Goal: Transaction & Acquisition: Download file/media

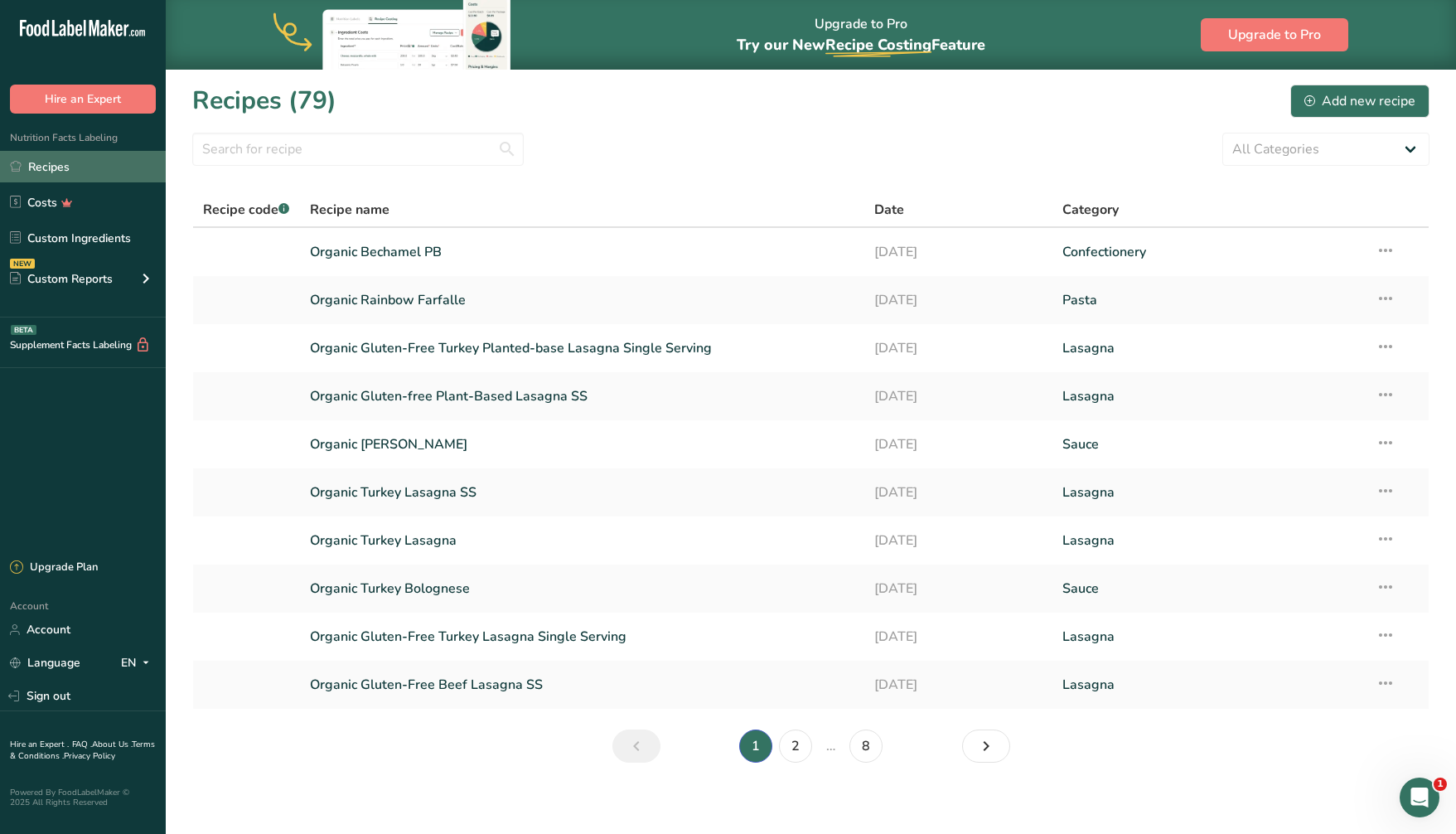
click at [69, 166] on link "Recipes" at bounding box center [82, 167] width 166 height 32
drag, startPoint x: 419, startPoint y: 257, endPoint x: 669, endPoint y: 205, distance: 255.4
click at [419, 257] on link "Organic Bechamel PB" at bounding box center [583, 252] width 544 height 35
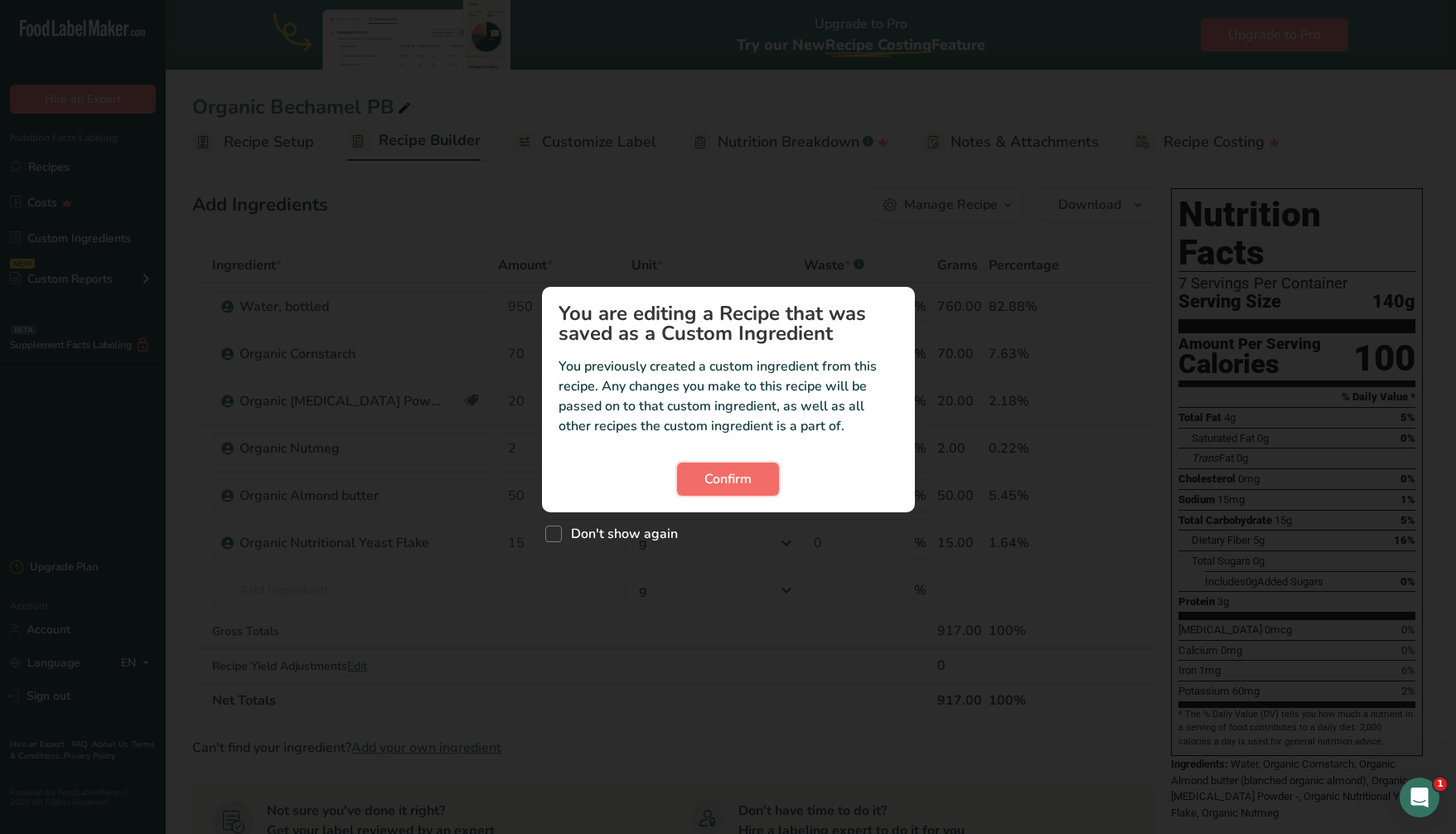
click at [719, 476] on span "Confirm" at bounding box center [728, 479] width 47 height 20
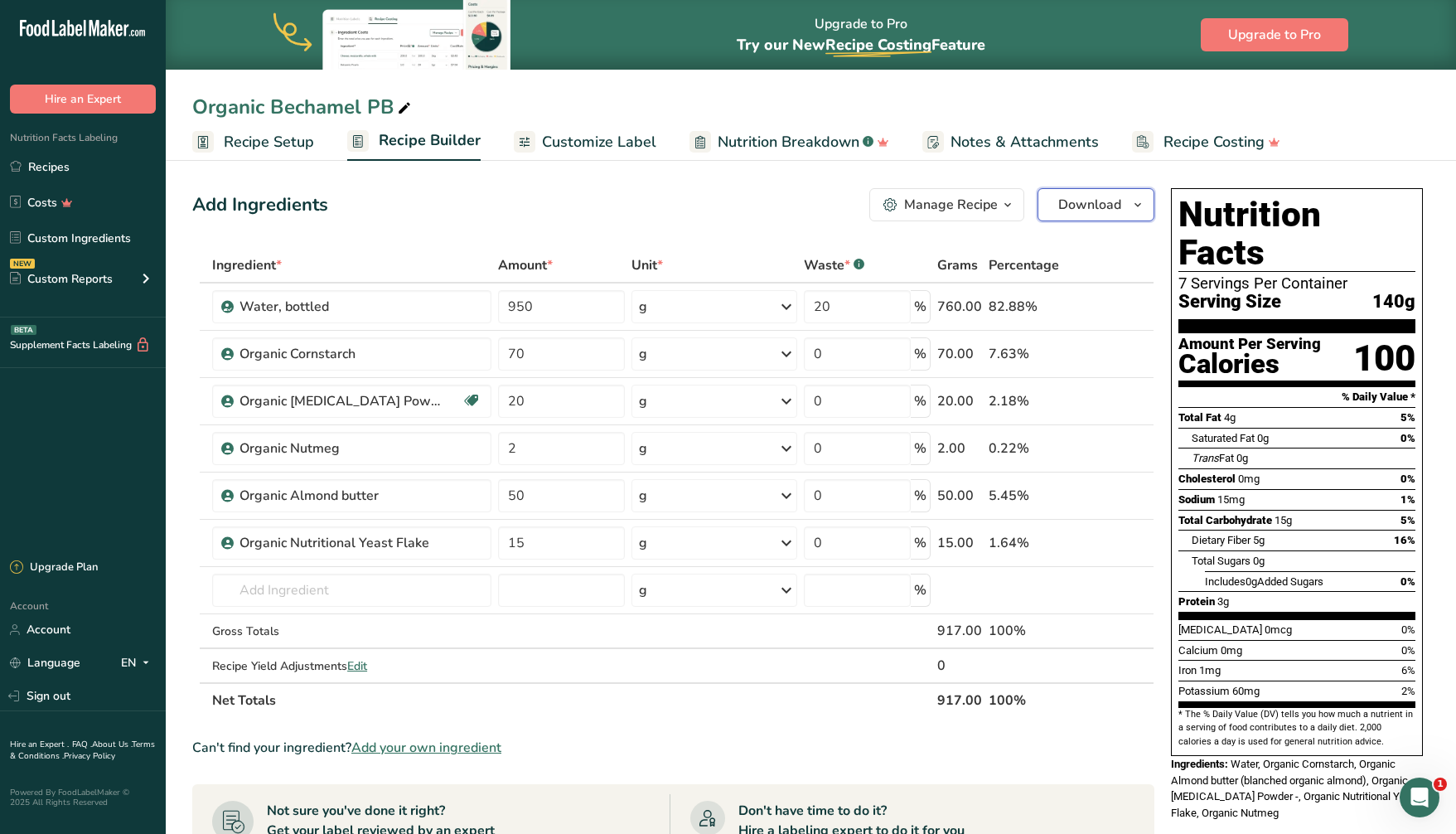
click at [1093, 203] on span "Download" at bounding box center [1090, 205] width 63 height 20
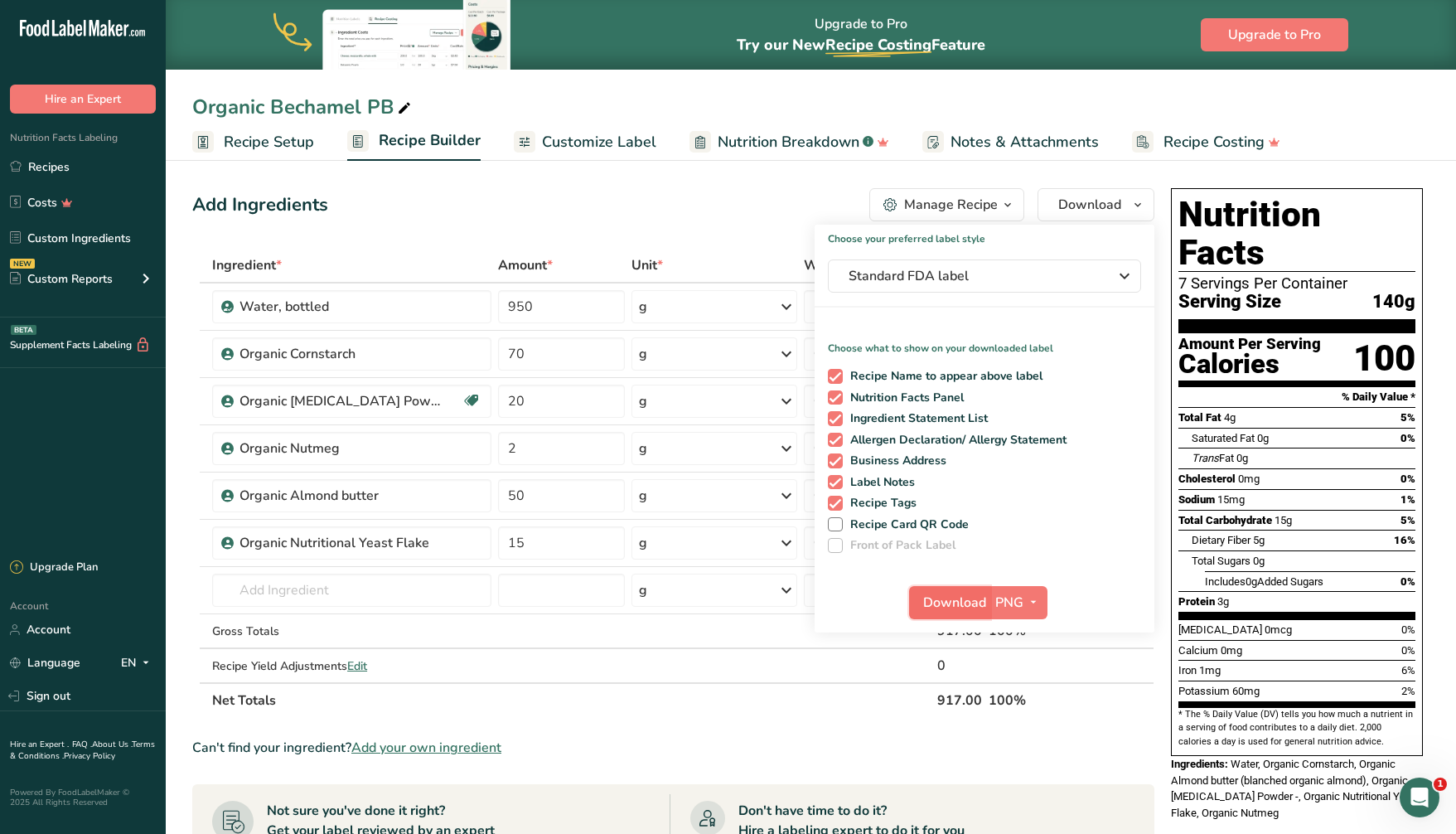
click at [952, 591] on button "Download" at bounding box center [950, 602] width 82 height 33
click at [55, 168] on link "Recipes" at bounding box center [82, 167] width 166 height 32
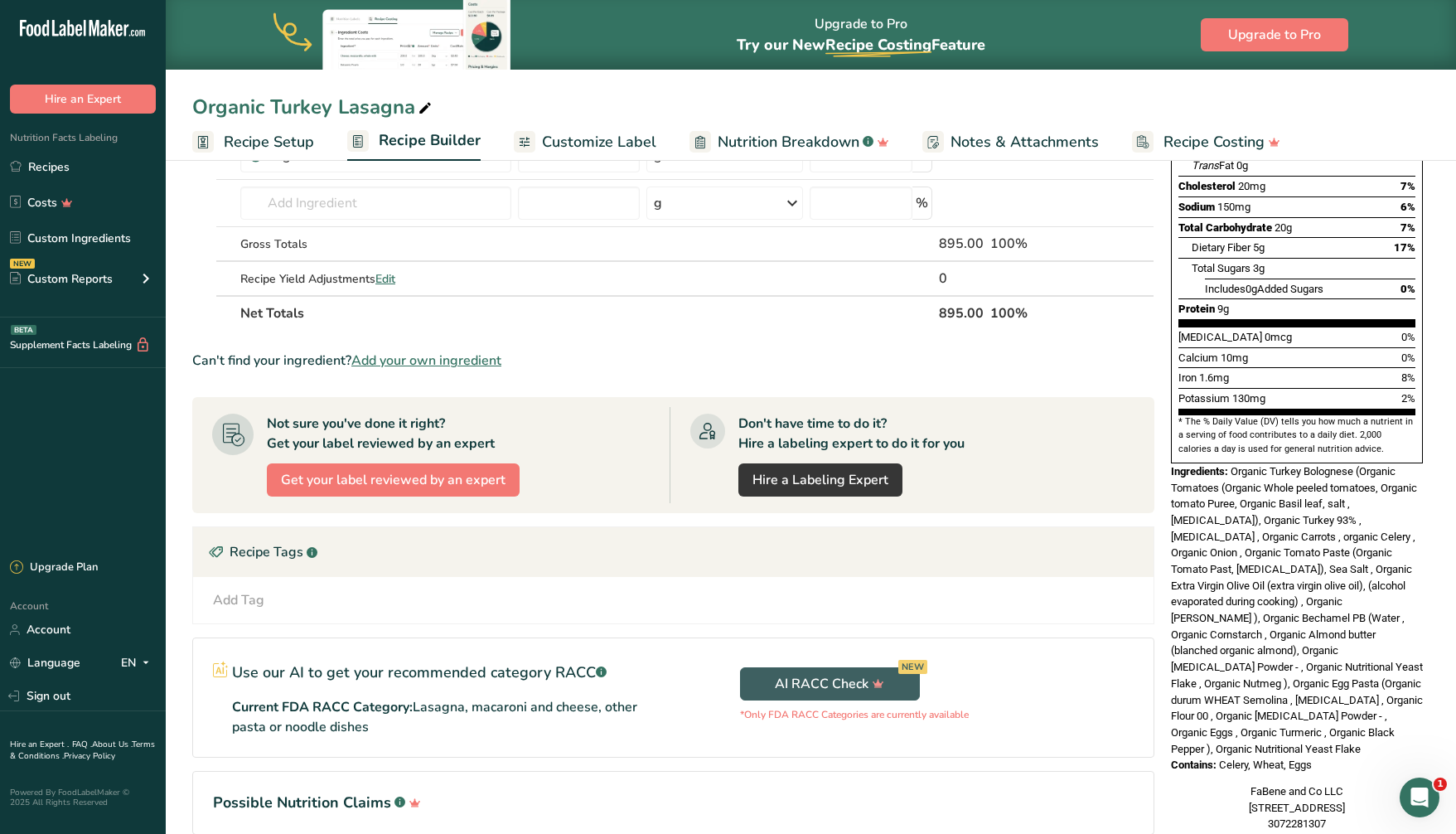
scroll to position [374, 0]
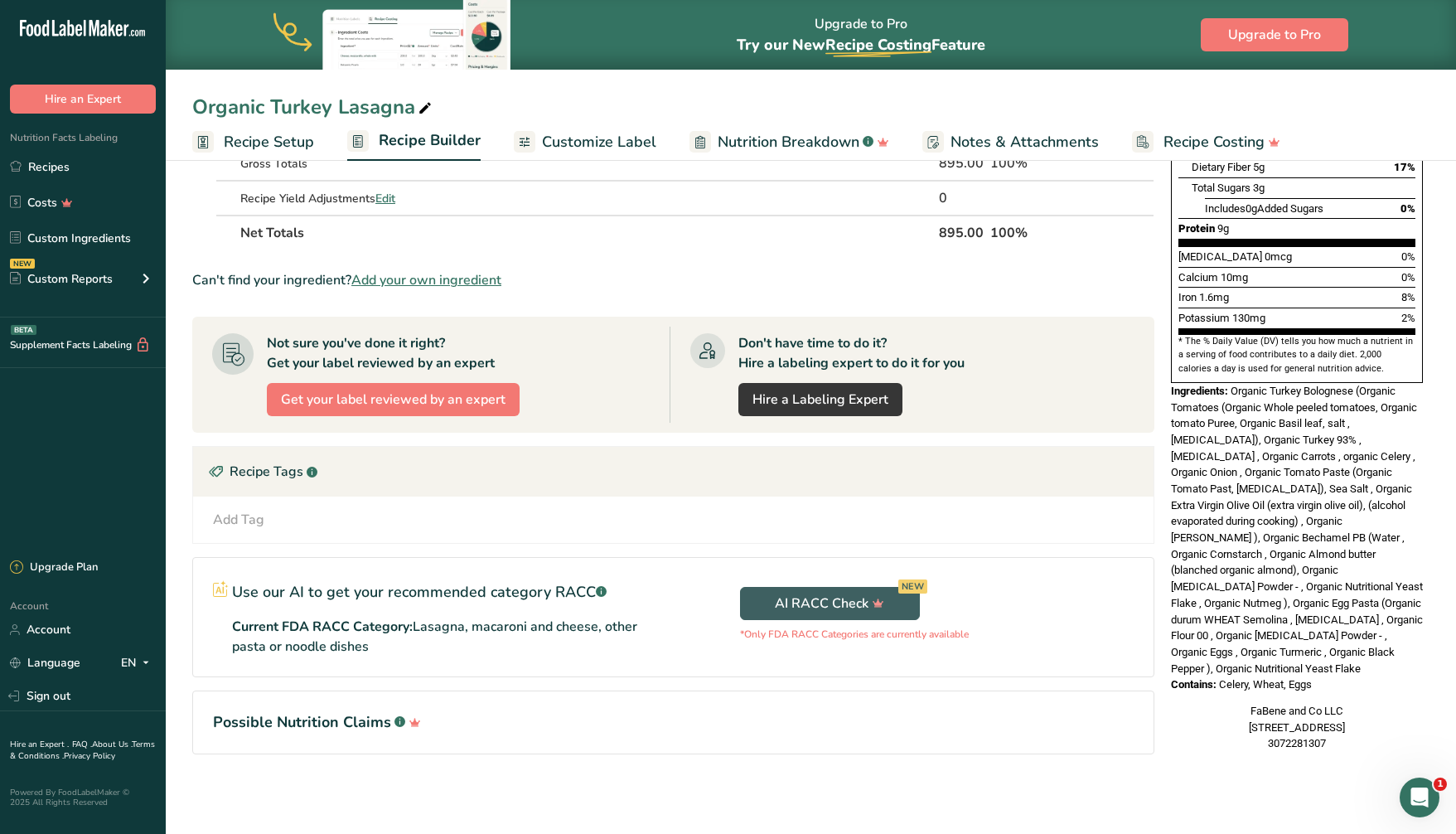
drag, startPoint x: 1319, startPoint y: 628, endPoint x: 1170, endPoint y: 353, distance: 312.8
click at [1171, 353] on div "Nutrition Facts 6 Servings Per Container Serving Size 140g Amount Per Serving C…" at bounding box center [1296, 283] width 265 height 950
copy div "Ingredients: Organic Turkey Bolognese (Organic Tomatoes (Organic Whole peeled t…"
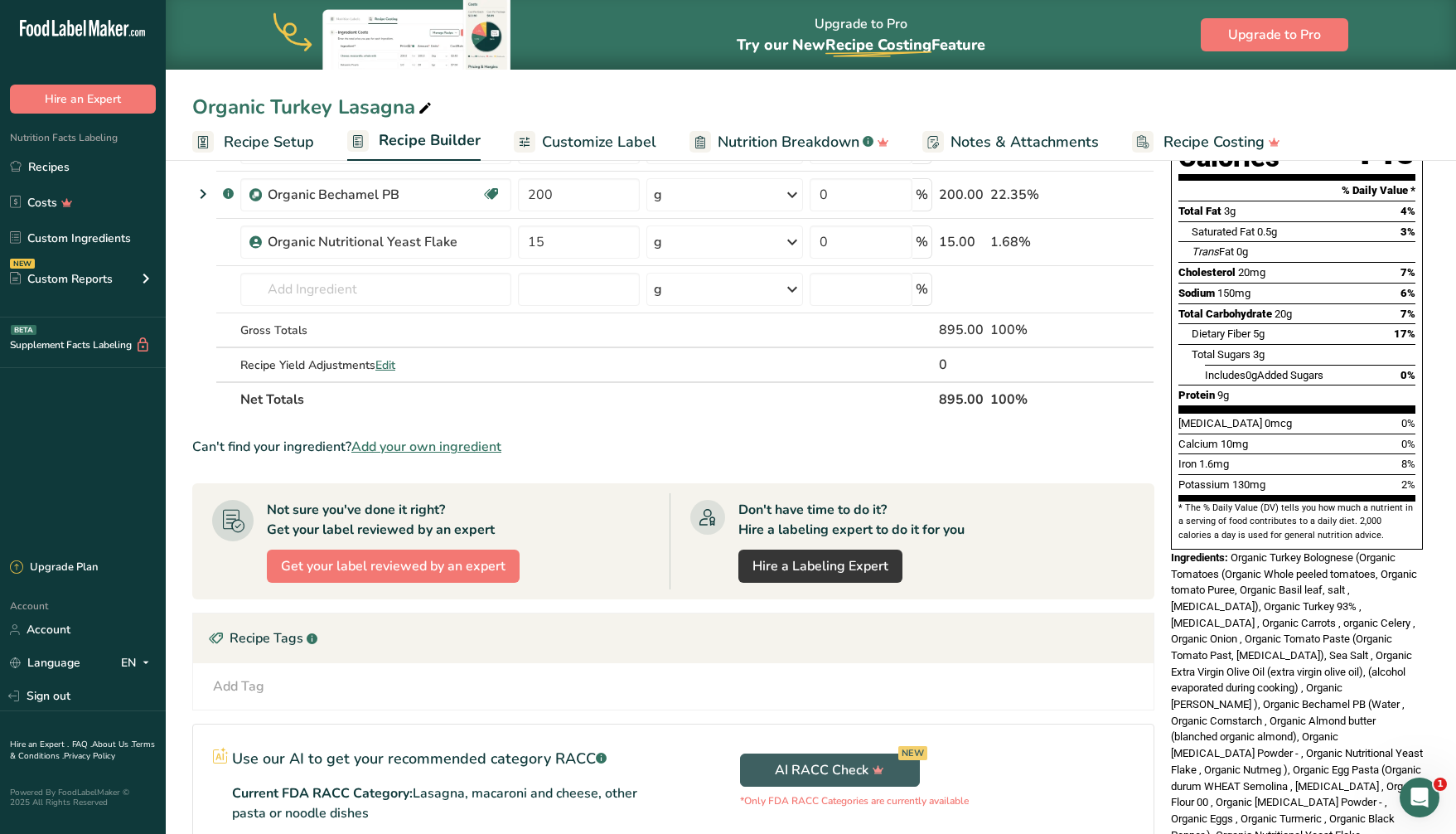
scroll to position [0, 0]
